Goal: Information Seeking & Learning: Learn about a topic

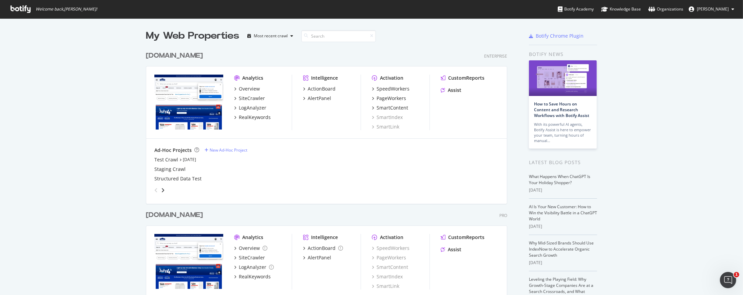
click at [191, 56] on div "www.lowes.com" at bounding box center [174, 56] width 57 height 10
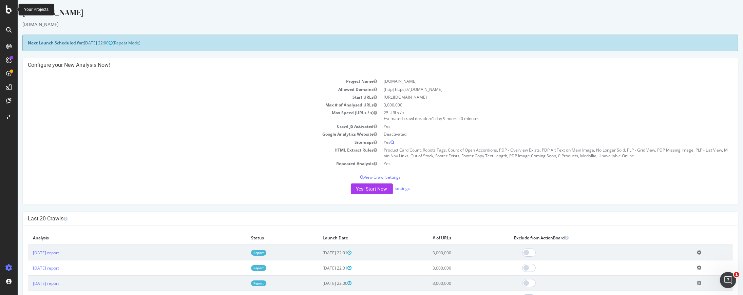
click at [8, 7] on icon at bounding box center [9, 9] width 6 height 8
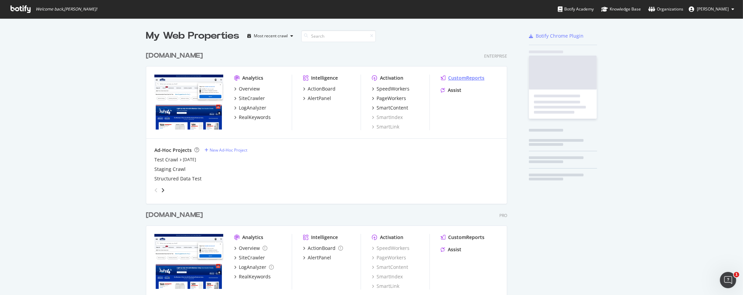
scroll to position [289, 731]
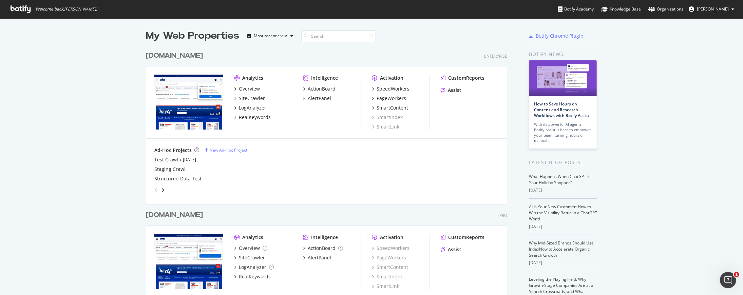
click at [666, 5] on link "Organizations" at bounding box center [665, 9] width 35 height 18
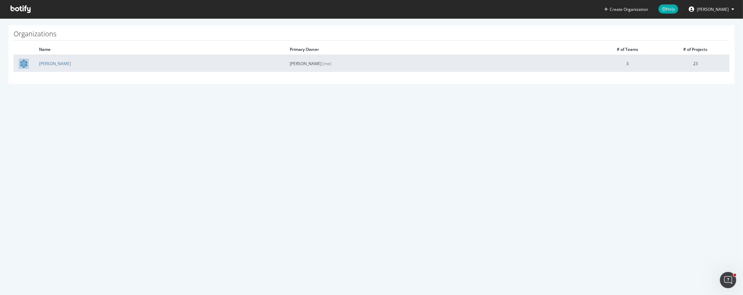
click at [52, 64] on td "Lowe's" at bounding box center [159, 63] width 251 height 17
click at [47, 62] on link "Lowe's" at bounding box center [55, 64] width 32 height 6
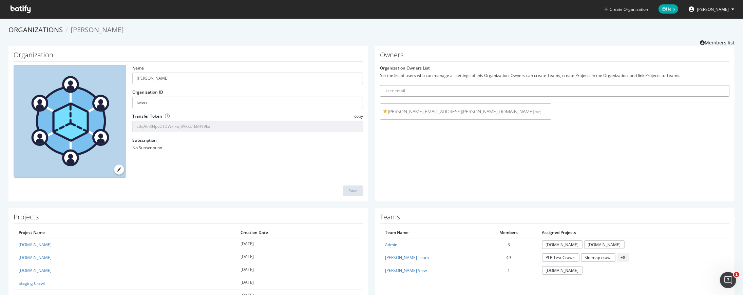
click at [470, 91] on input "text" at bounding box center [554, 91] width 349 height 12
click at [450, 181] on div "Owners Organization Owners List Set the list of users who can manage all settin…" at bounding box center [554, 123] width 359 height 155
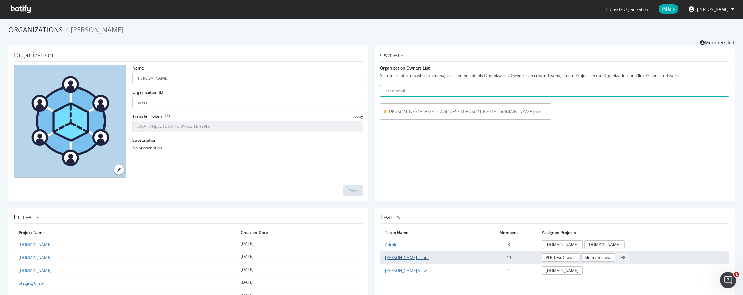
click at [403, 255] on link "Lowe's Team" at bounding box center [407, 258] width 44 height 6
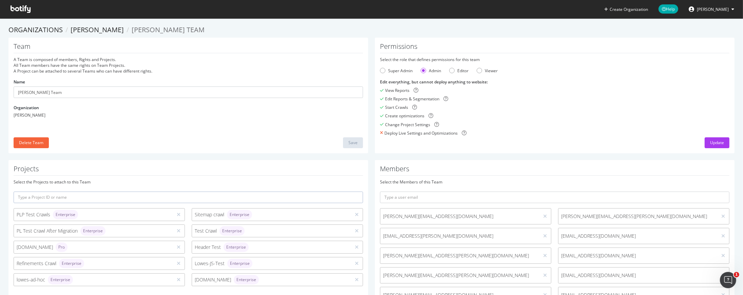
click at [433, 200] on input "text" at bounding box center [554, 198] width 349 height 12
paste input "charushila.biswas@lowes.com)."
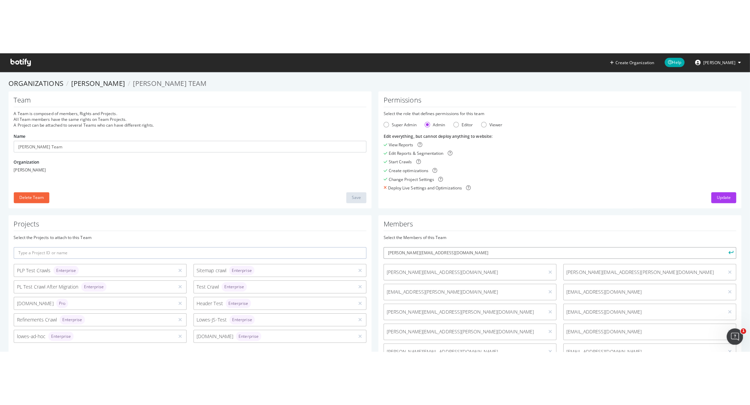
scroll to position [38, 0]
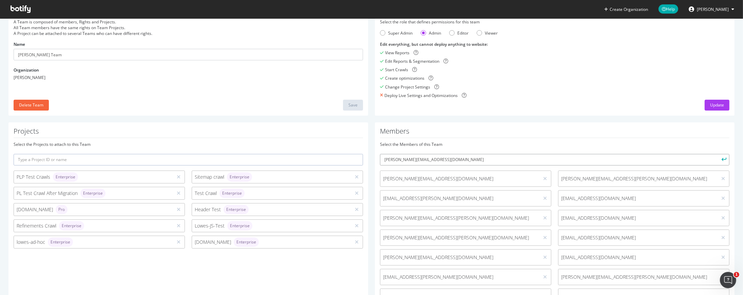
type input "charushila.biswas@lowes.com"
click at [718, 154] on button "submit" at bounding box center [724, 160] width 12 height 12
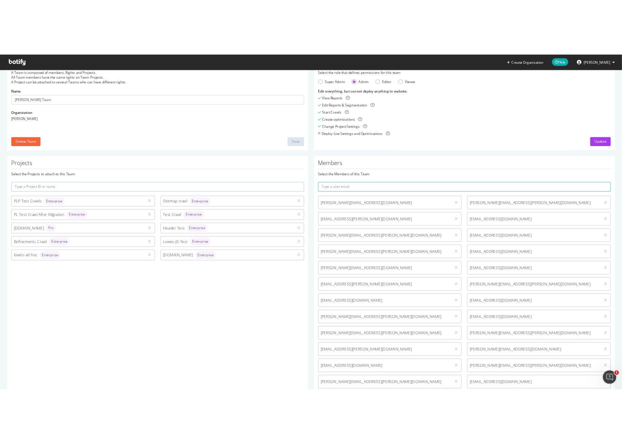
scroll to position [37, 0]
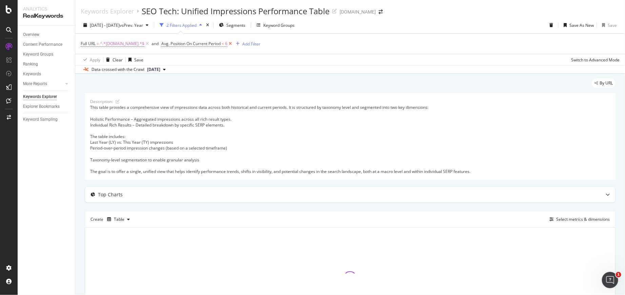
click at [229, 44] on icon at bounding box center [231, 43] width 6 height 7
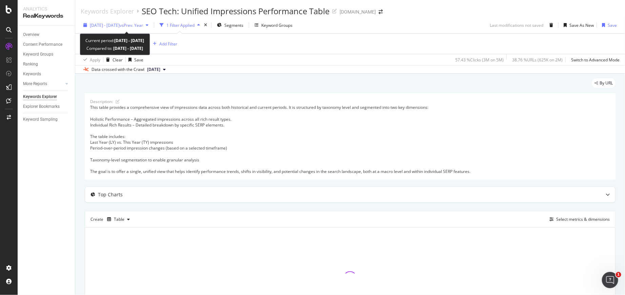
click at [151, 28] on div "[DATE] - [DATE] vs Prev. Year" at bounding box center [116, 25] width 71 height 10
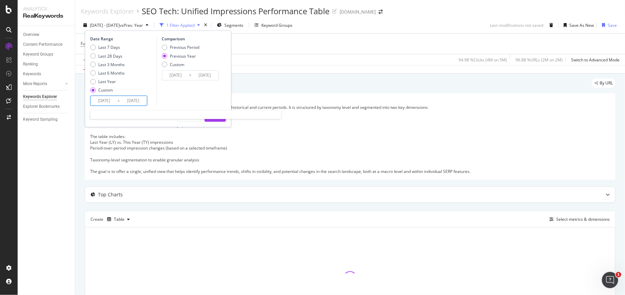
click at [103, 99] on input "[DATE]" at bounding box center [104, 100] width 27 height 9
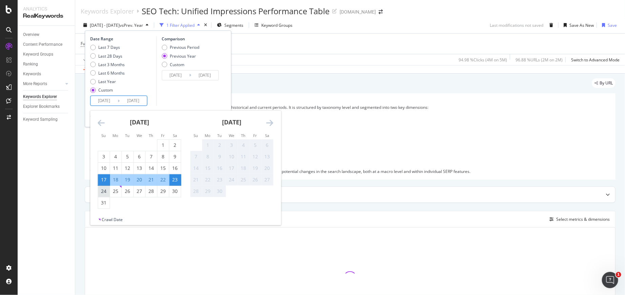
click at [105, 187] on div "24" at bounding box center [104, 191] width 12 height 11
type input "[DATE]"
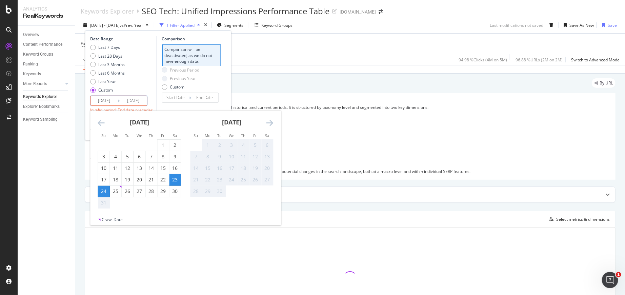
click at [176, 179] on div "23" at bounding box center [175, 179] width 12 height 7
type input "[DATE]"
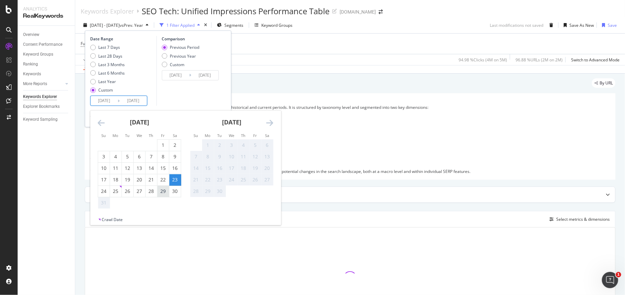
click at [167, 190] on div "29" at bounding box center [163, 191] width 12 height 7
type input "[DATE]"
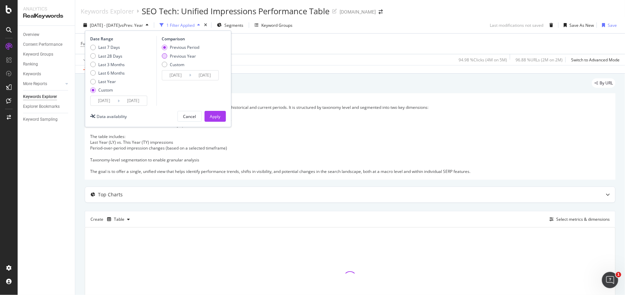
click at [186, 55] on div "Previous Year" at bounding box center [183, 56] width 26 height 6
type input "[DATE]"
click at [212, 114] on div "Apply" at bounding box center [215, 117] width 11 height 6
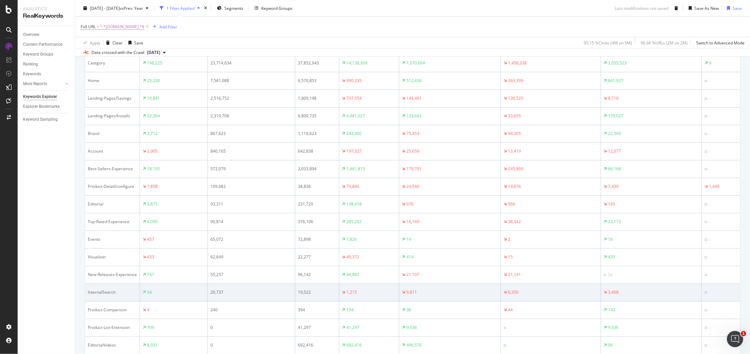
scroll to position [178, 0]
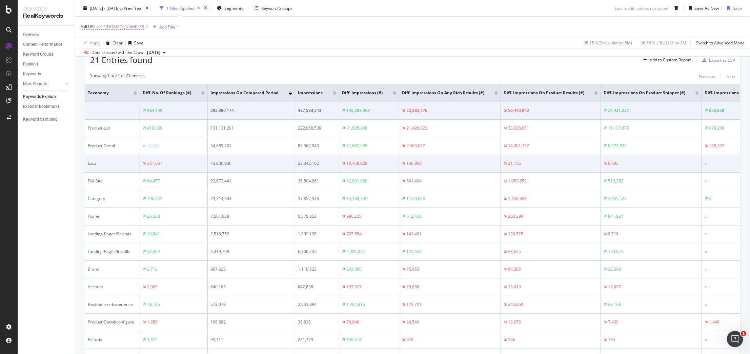
click at [89, 163] on div "Local" at bounding box center [112, 163] width 49 height 6
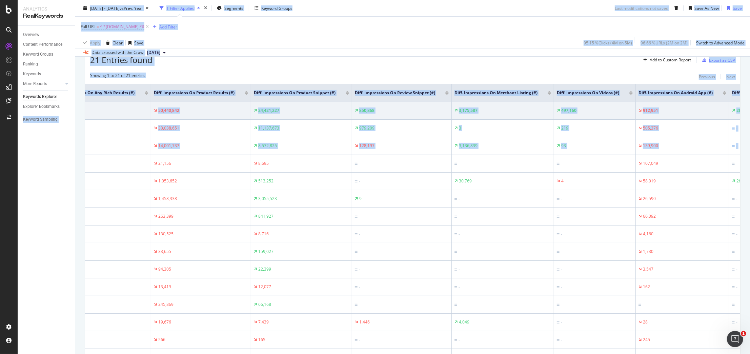
scroll to position [0, 0]
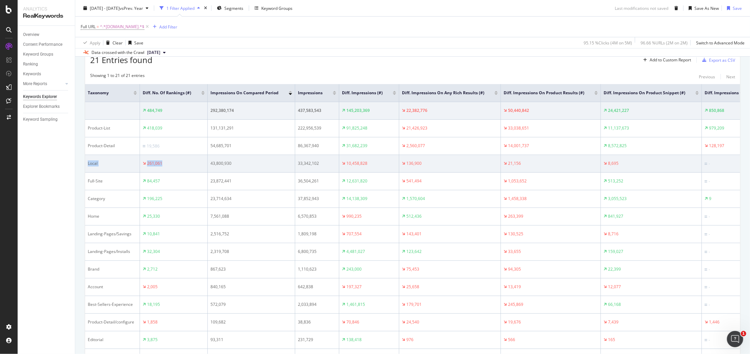
drag, startPoint x: 88, startPoint y: 161, endPoint x: 173, endPoint y: 165, distance: 85.2
click at [173, 165] on div "261,061" at bounding box center [174, 163] width 62 height 6
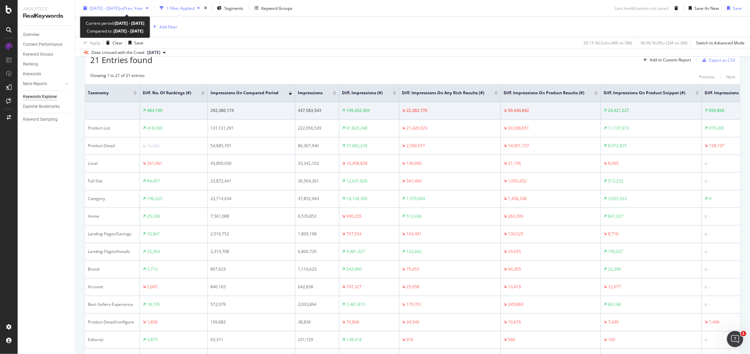
click at [151, 4] on div "[DATE] - [DATE] vs Prev. Year" at bounding box center [116, 8] width 71 height 10
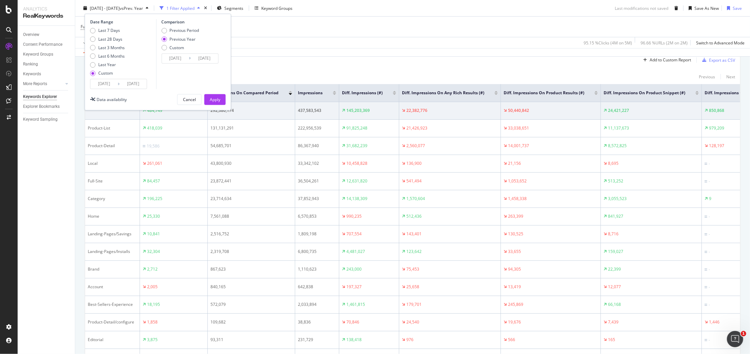
click at [177, 57] on input "[DATE]" at bounding box center [175, 58] width 27 height 9
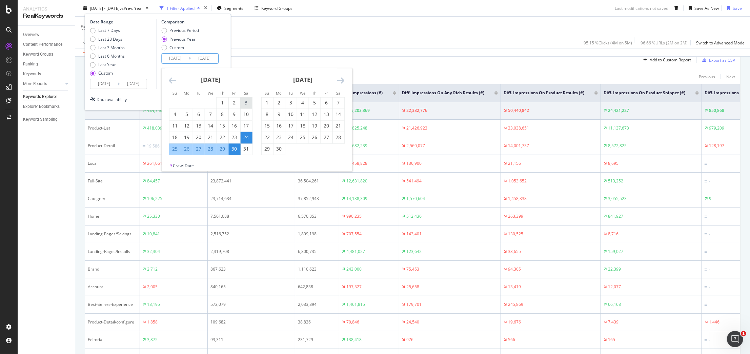
click at [246, 101] on div "3" at bounding box center [246, 102] width 12 height 7
type input "[DATE]"
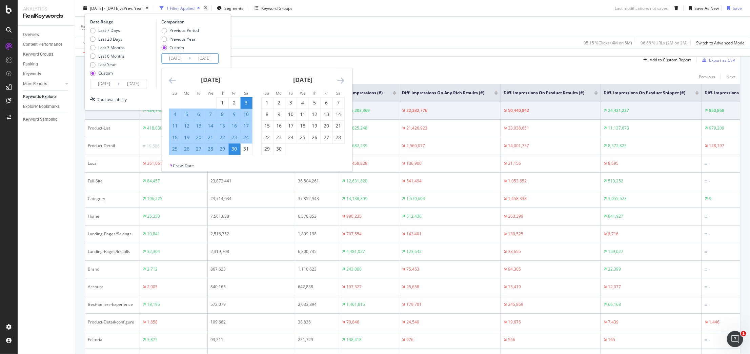
click at [233, 113] on div "9" at bounding box center [235, 114] width 12 height 7
type input "[DATE]"
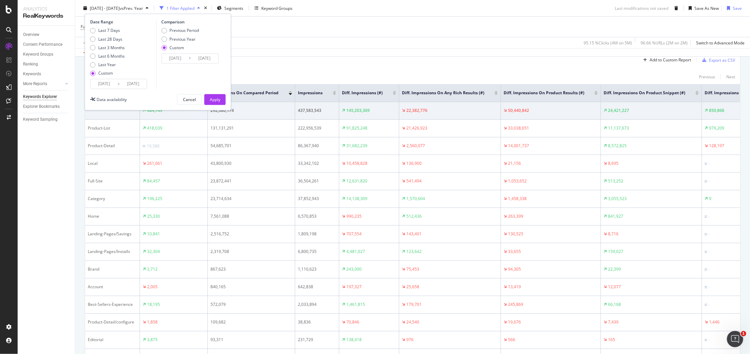
click at [172, 59] on input "[DATE]" at bounding box center [175, 58] width 27 height 9
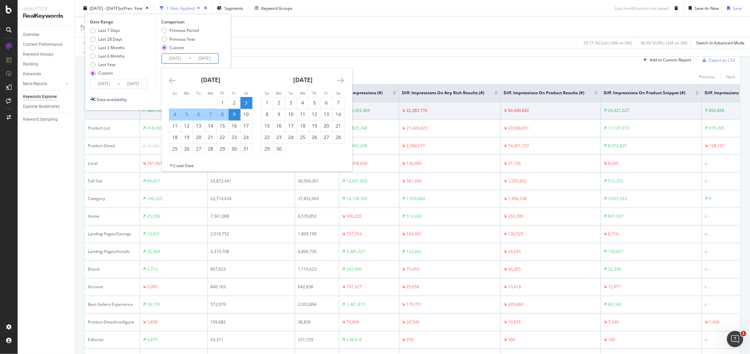
click at [169, 83] on icon "Move backward to switch to the previous month." at bounding box center [172, 80] width 7 height 8
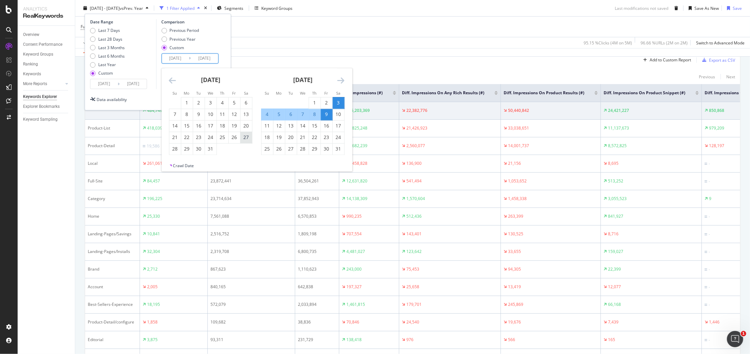
click at [245, 136] on div "27" at bounding box center [246, 137] width 12 height 7
type input "[DATE]"
click at [327, 101] on div "2" at bounding box center [327, 102] width 12 height 7
type input "[DATE]"
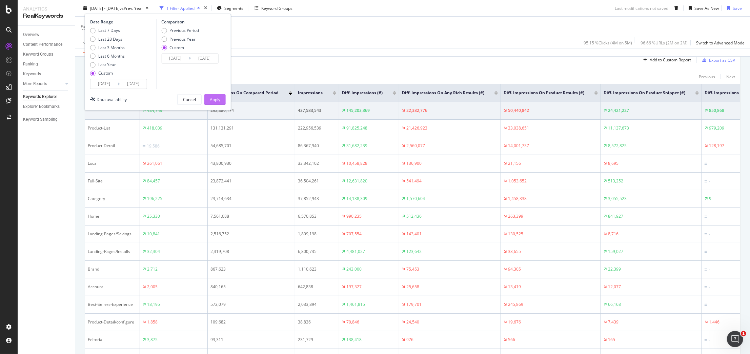
click at [219, 100] on div "Apply" at bounding box center [215, 100] width 11 height 6
